Goal: Download file/media

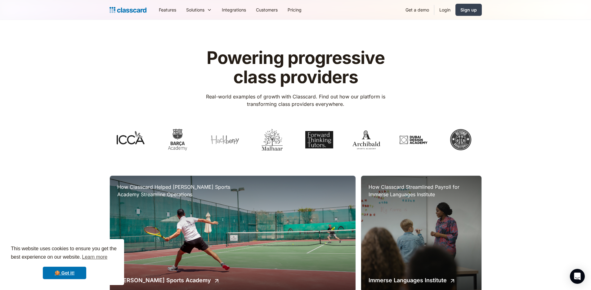
click at [131, 13] on img at bounding box center [128, 10] width 37 height 9
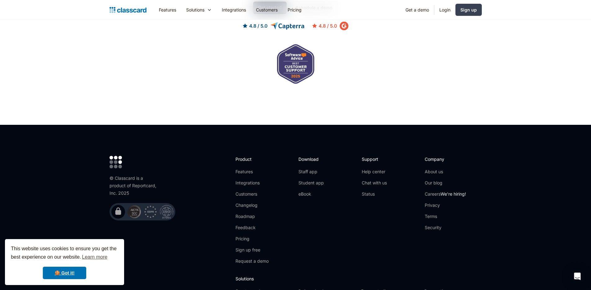
scroll to position [2035, 0]
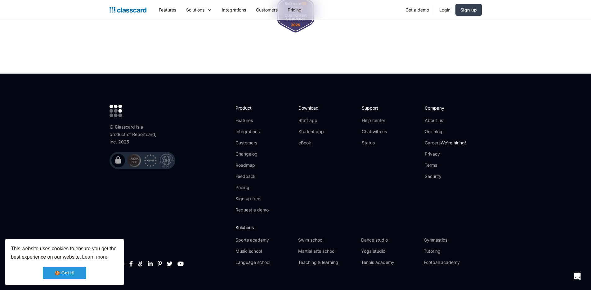
click at [74, 275] on link "🍪 Got it!" at bounding box center [64, 273] width 43 height 12
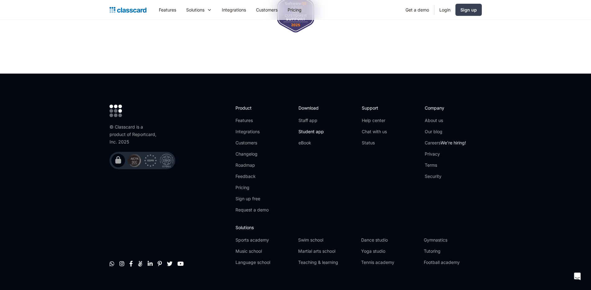
click at [314, 128] on link "Student app" at bounding box center [310, 131] width 25 height 6
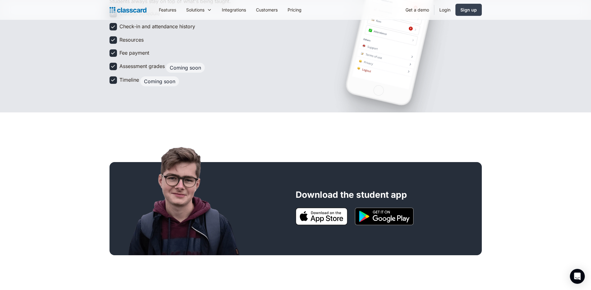
scroll to position [75, 0]
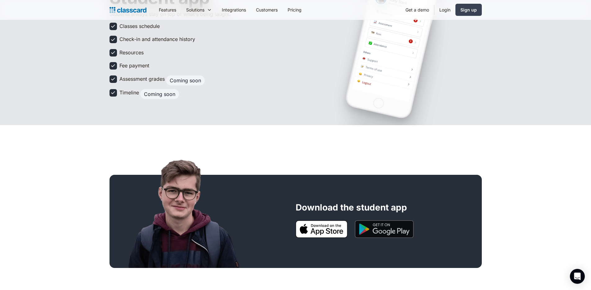
click at [399, 222] on img at bounding box center [384, 228] width 59 height 17
click at [324, 237] on img at bounding box center [322, 228] width 52 height 17
